Goal: Task Accomplishment & Management: Manage account settings

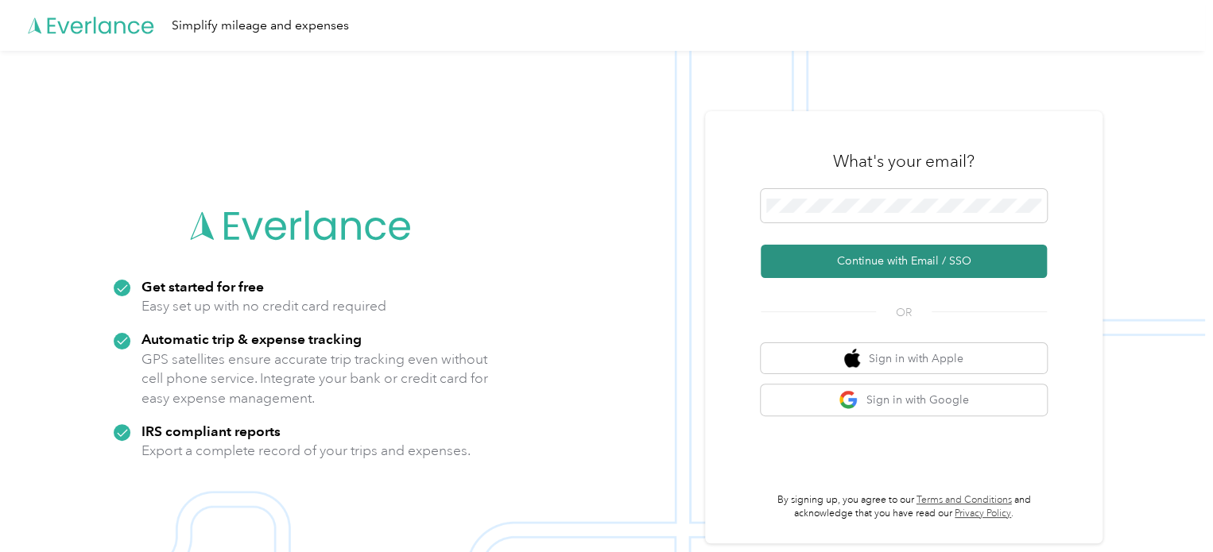
drag, startPoint x: 903, startPoint y: 254, endPoint x: 870, endPoint y: 262, distance: 34.1
click at [897, 256] on button "Continue with Email / SSO" at bounding box center [904, 261] width 286 height 33
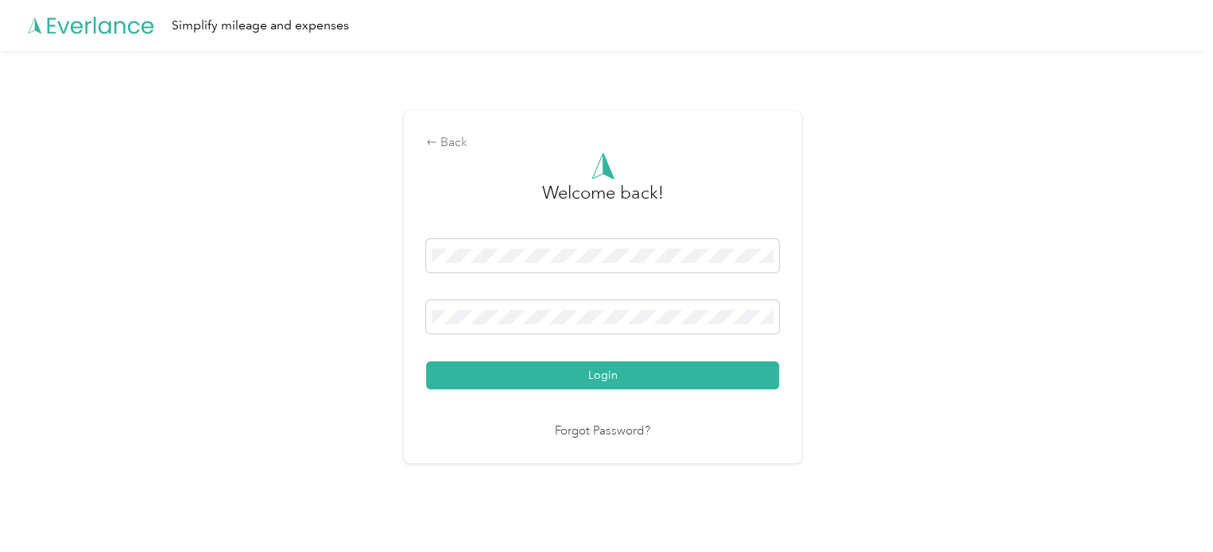
click at [692, 377] on button "Login" at bounding box center [602, 376] width 353 height 28
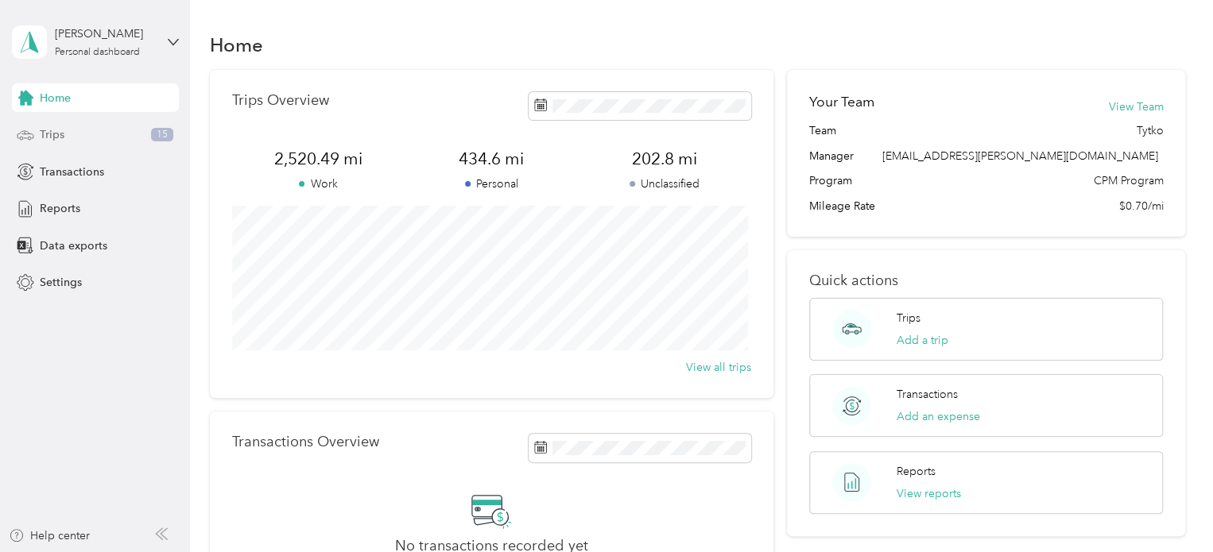
click at [78, 147] on div "Trips 15" at bounding box center [95, 135] width 167 height 29
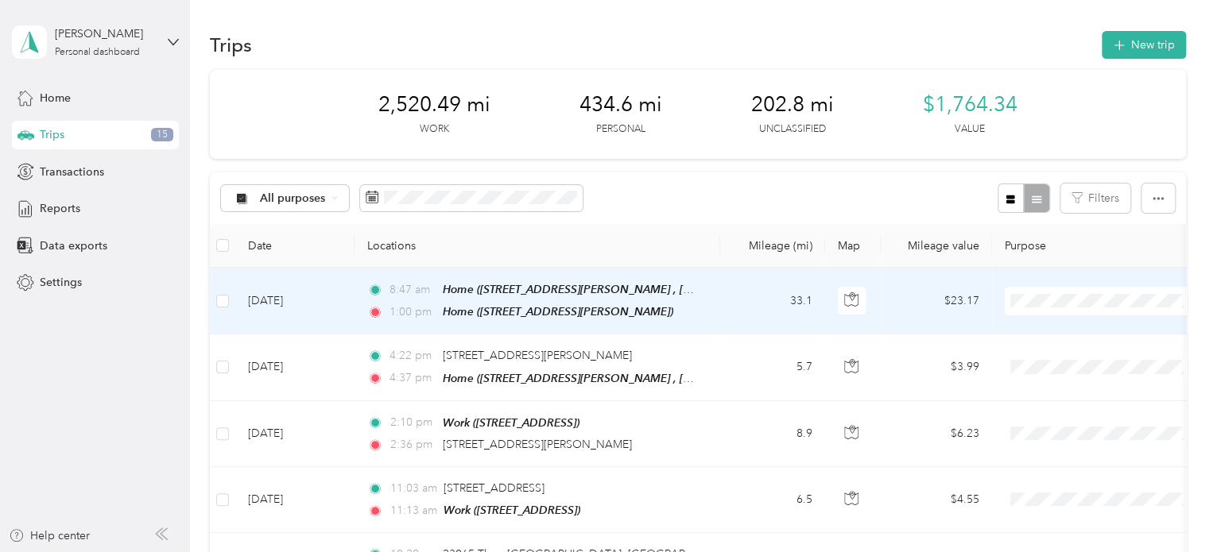
click at [884, 294] on td "$23.17" at bounding box center [936, 301] width 111 height 67
